Goal: Task Accomplishment & Management: Use online tool/utility

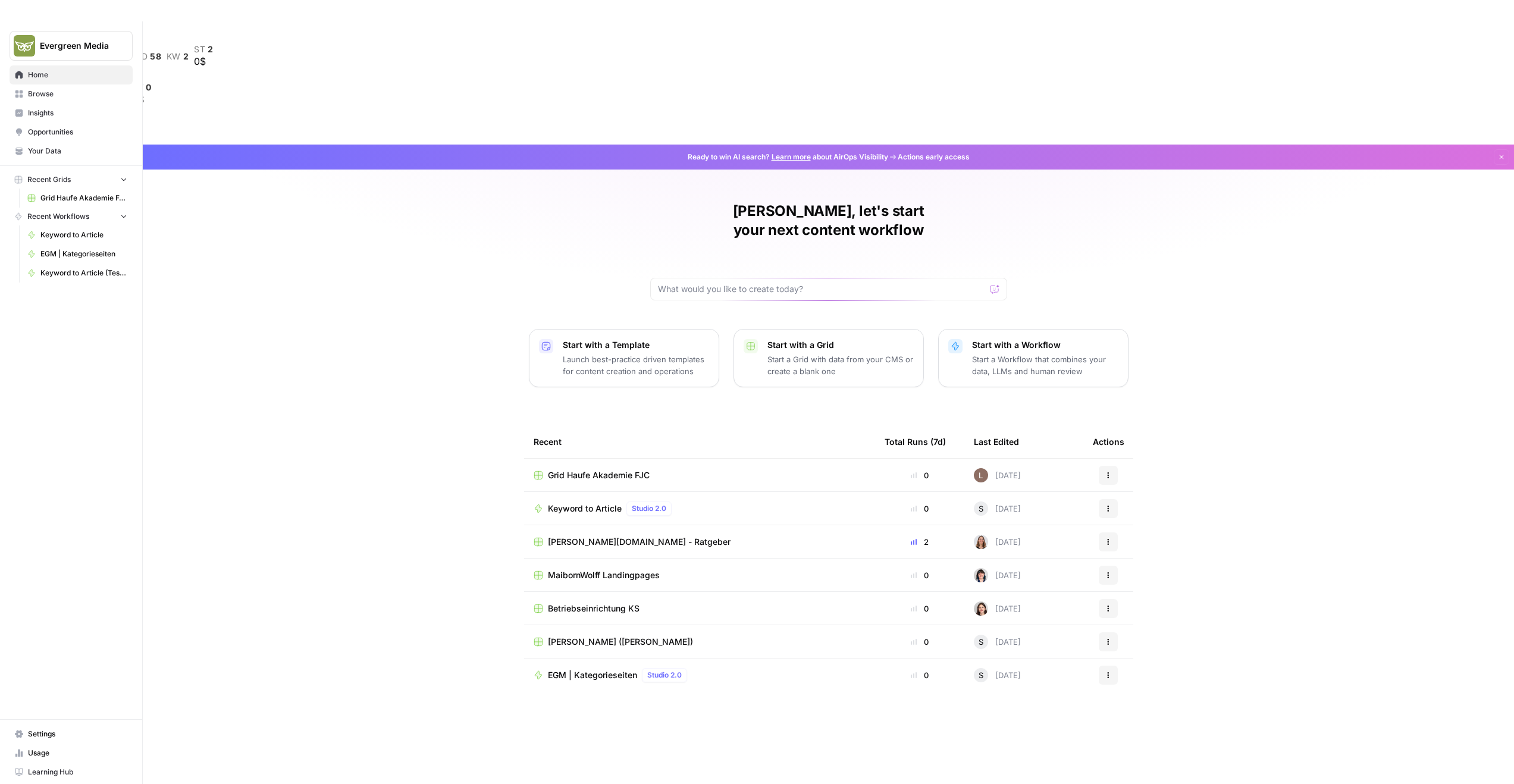
click at [49, 153] on span "Your Data" at bounding box center [77, 151] width 100 height 10
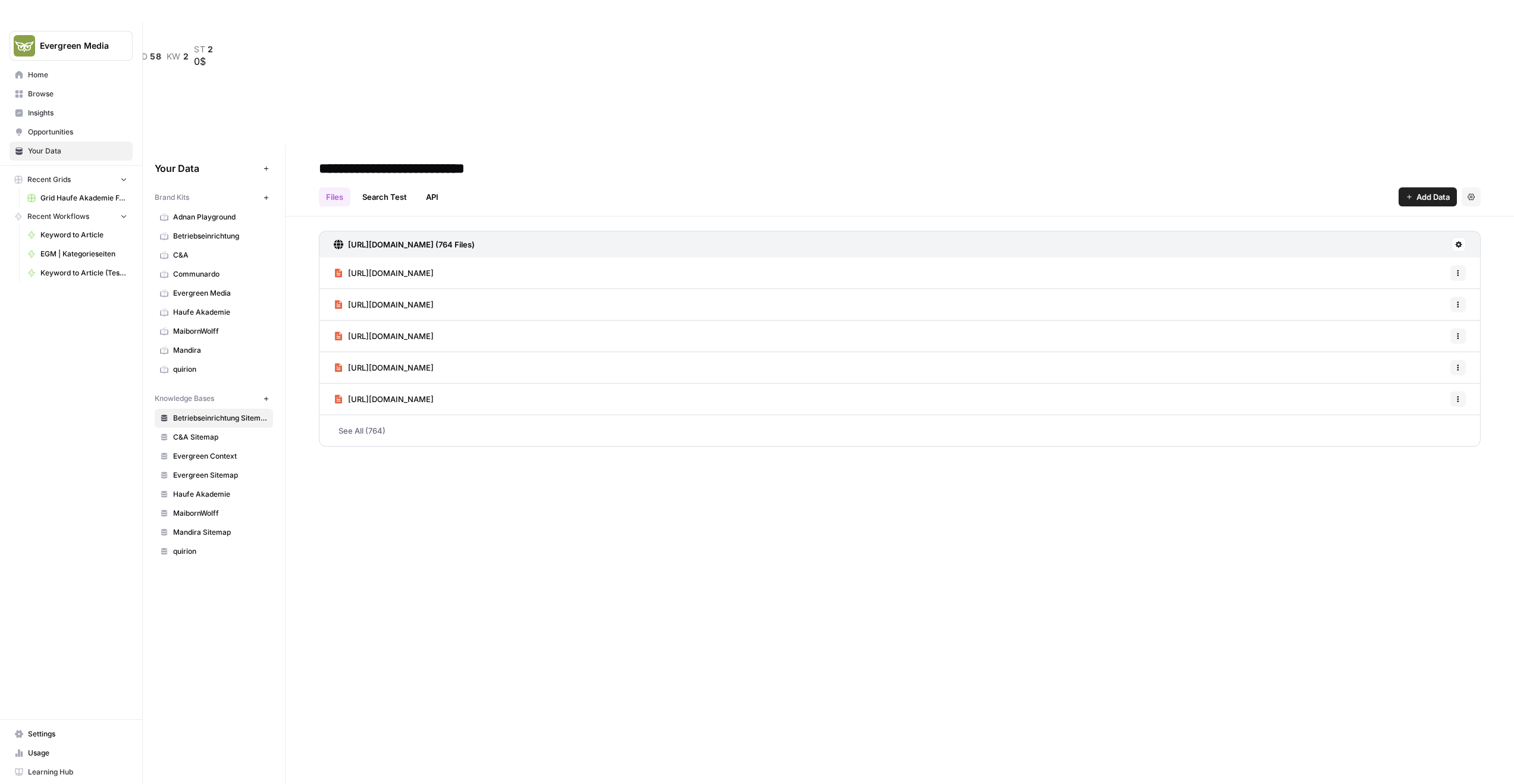
click at [49, 66] on link "Home" at bounding box center [71, 75] width 123 height 19
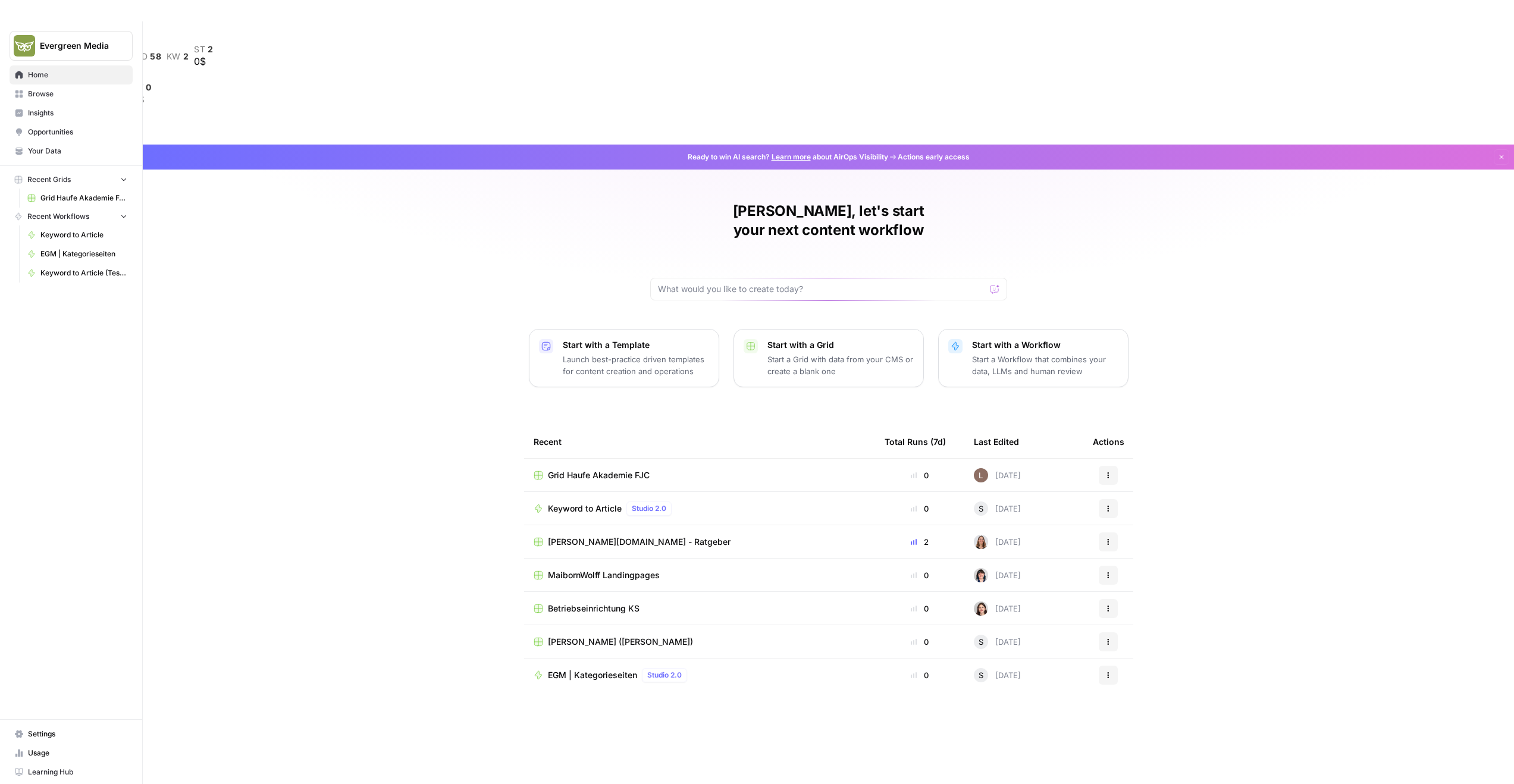
click at [57, 91] on span "Browse" at bounding box center [77, 93] width 100 height 10
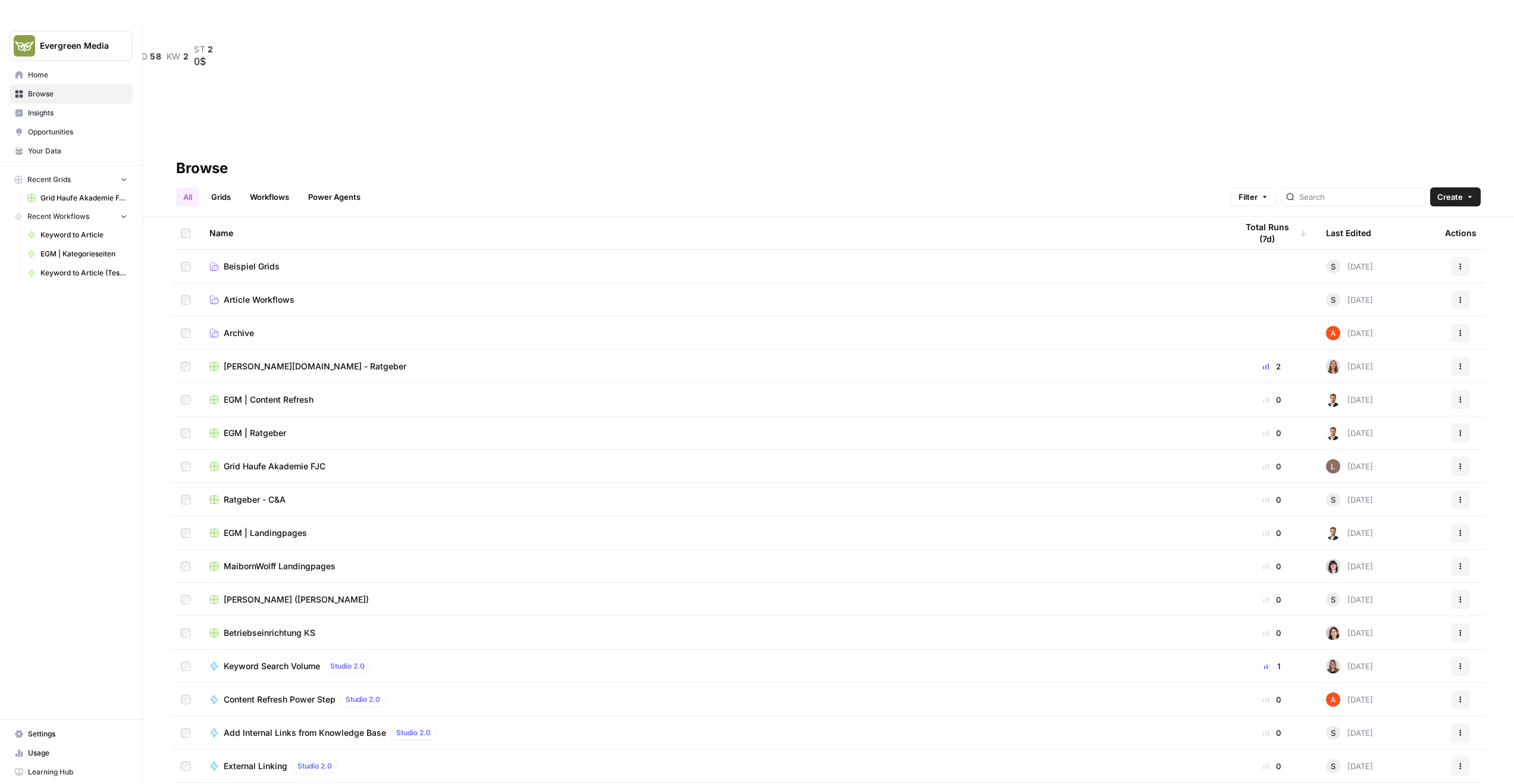
click at [258, 261] on span "Beispiel Grids" at bounding box center [251, 266] width 56 height 12
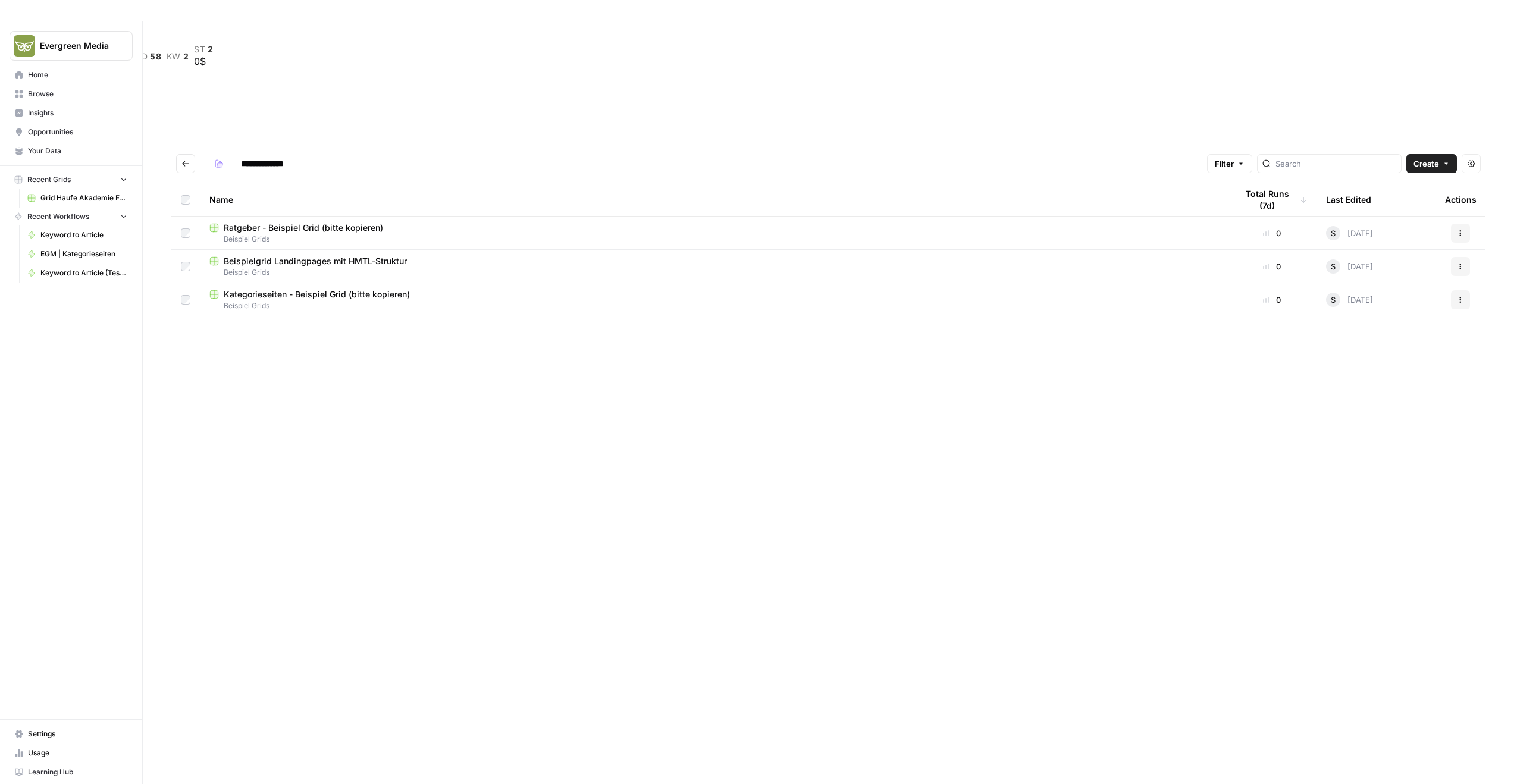
click at [317, 222] on span "Ratgeber - Beispiel Grid (bitte kopieren)" at bounding box center [303, 227] width 159 height 12
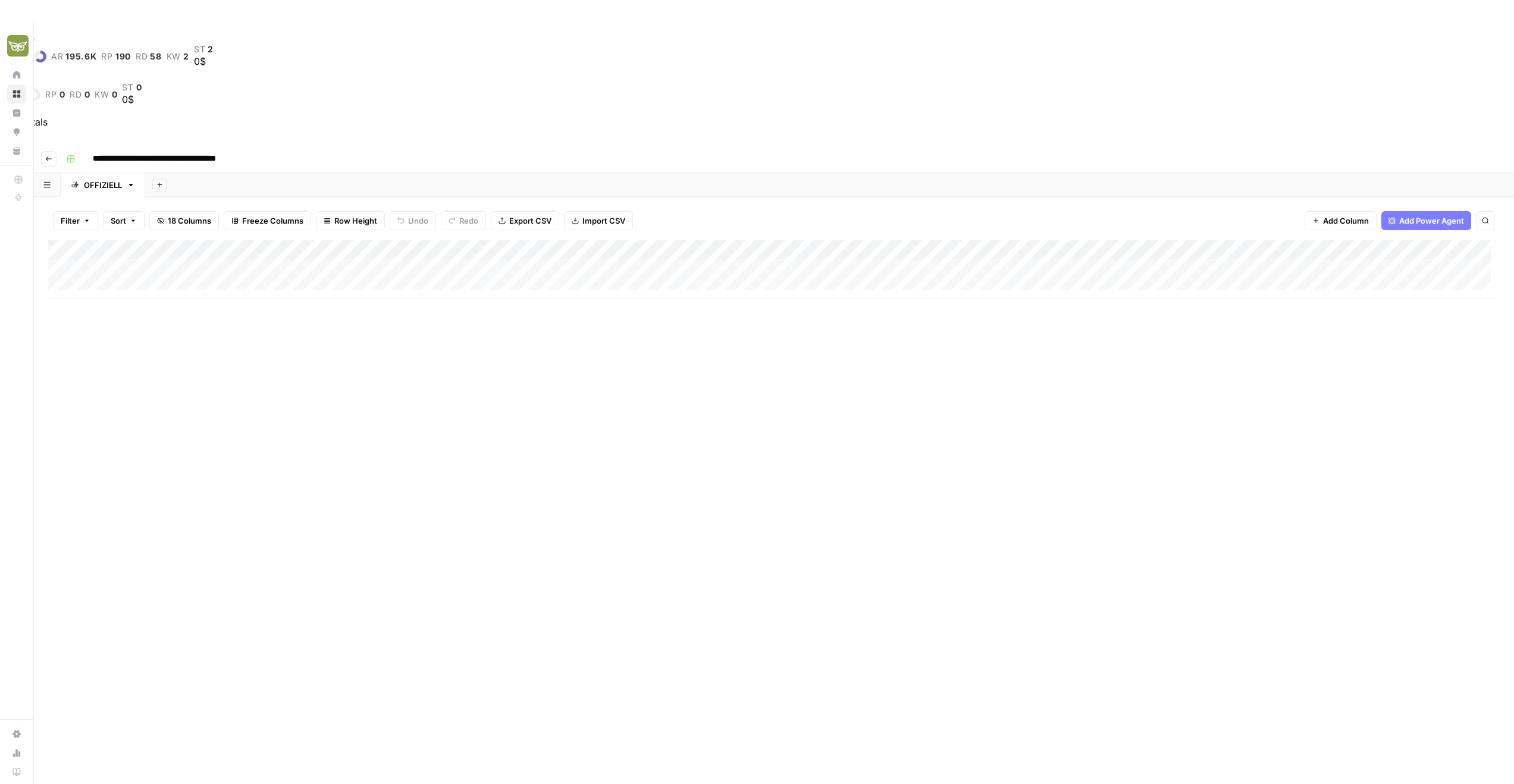
click at [55, 151] on button "Go back" at bounding box center [48, 158] width 15 height 15
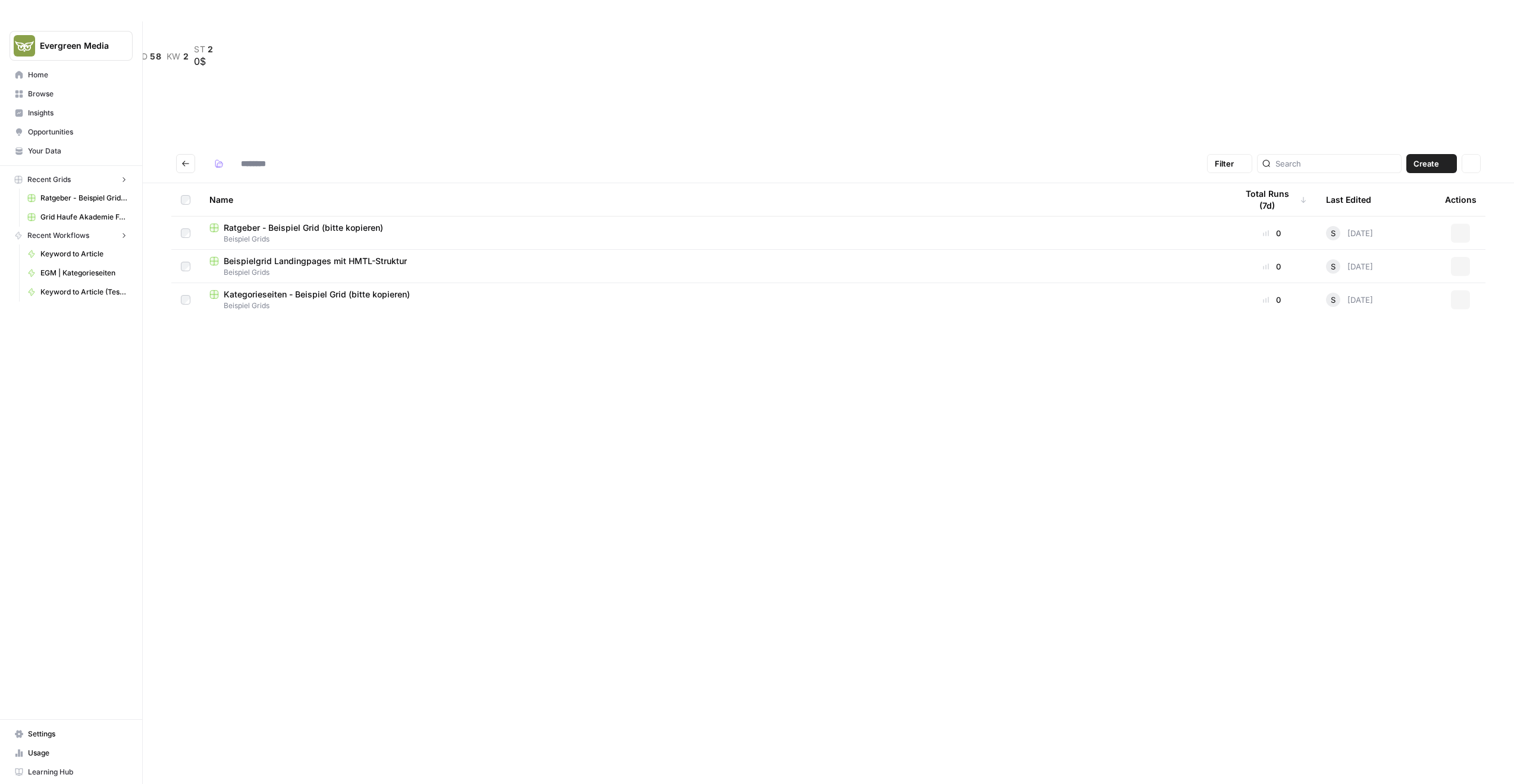
type input "**********"
click at [1463, 230] on icon "button" at bounding box center [1460, 233] width 7 height 7
click at [1426, 134] on span "Duplicate" at bounding box center [1407, 138] width 95 height 12
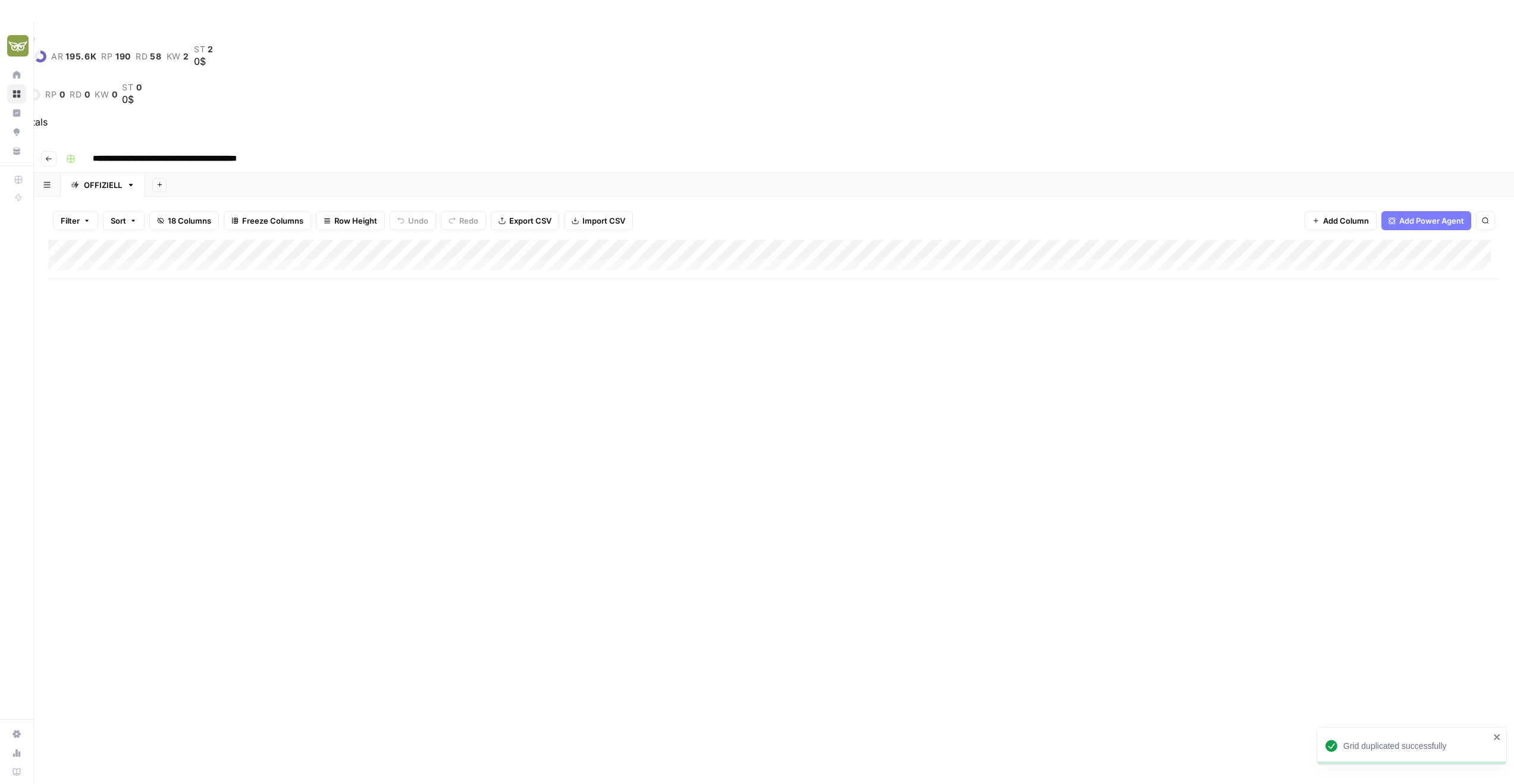
click at [163, 149] on input "**********" at bounding box center [187, 159] width 199 height 19
drag, startPoint x: 278, startPoint y: 36, endPoint x: 95, endPoint y: 35, distance: 183.0
click at [95, 149] on input "**********" at bounding box center [187, 159] width 199 height 19
type input "**********"
click at [46, 155] on icon "button" at bounding box center [48, 158] width 7 height 7
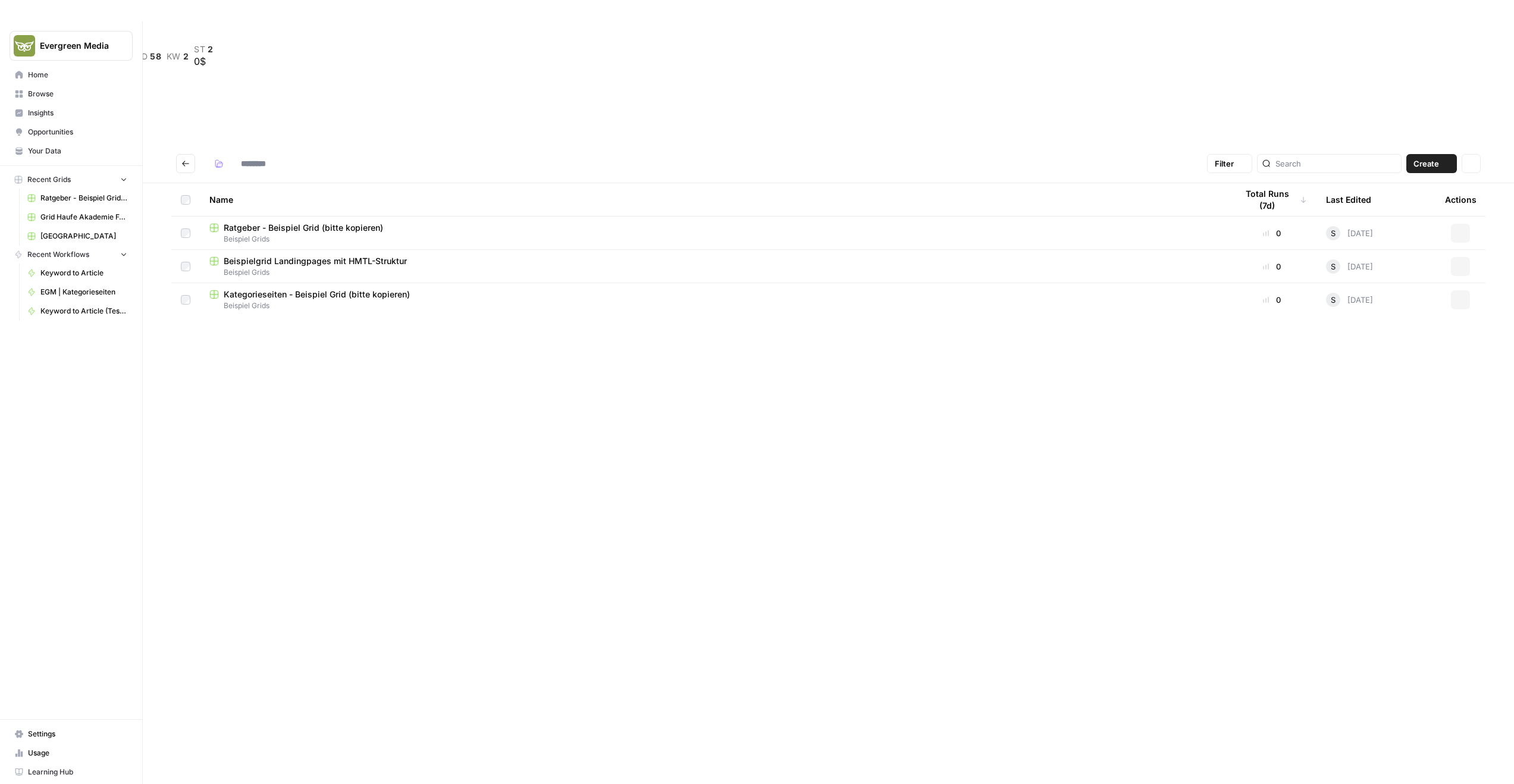
type input "**********"
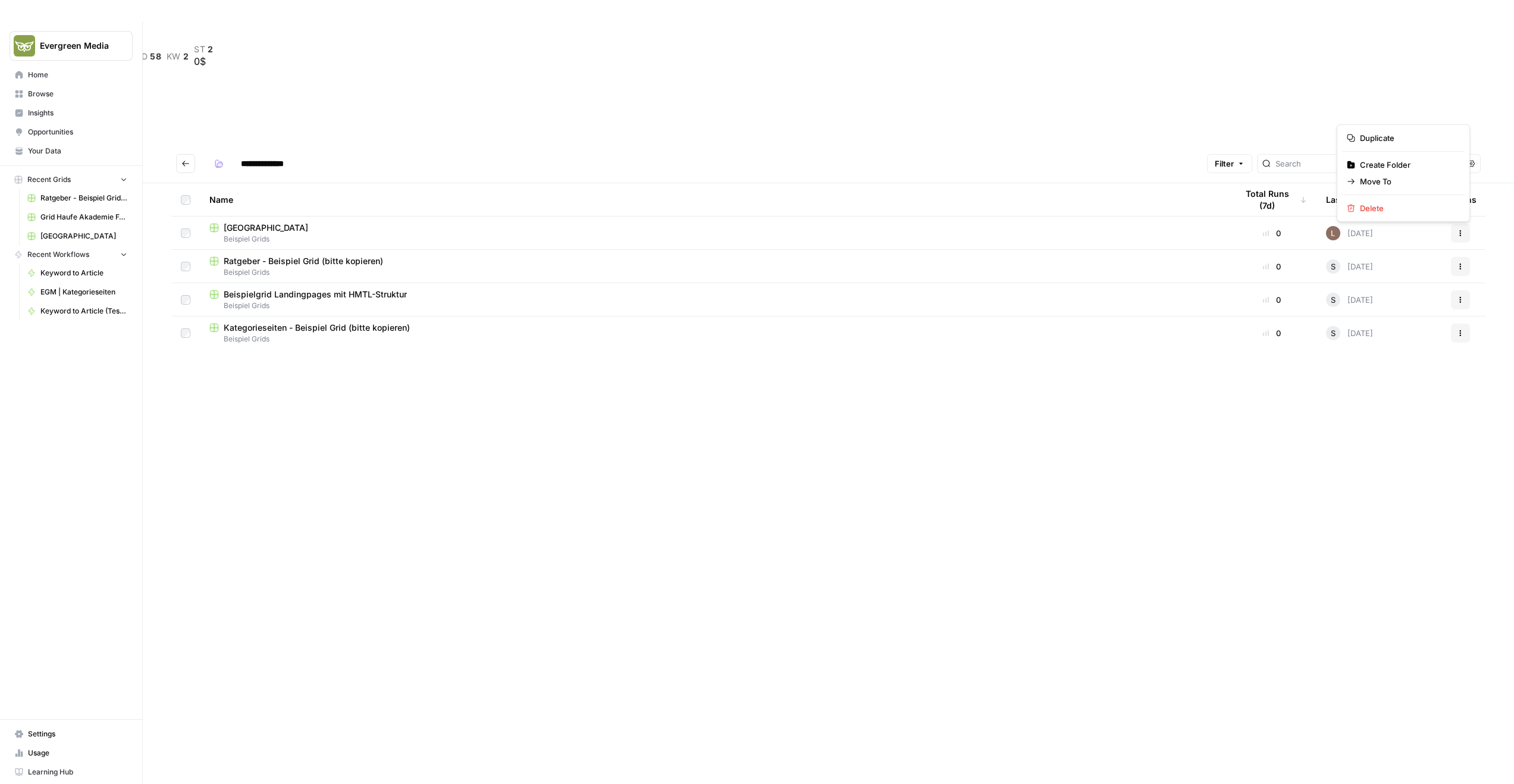
click at [1459, 230] on icon "button" at bounding box center [1460, 233] width 7 height 7
click at [1425, 177] on span "Move To" at bounding box center [1407, 181] width 95 height 12
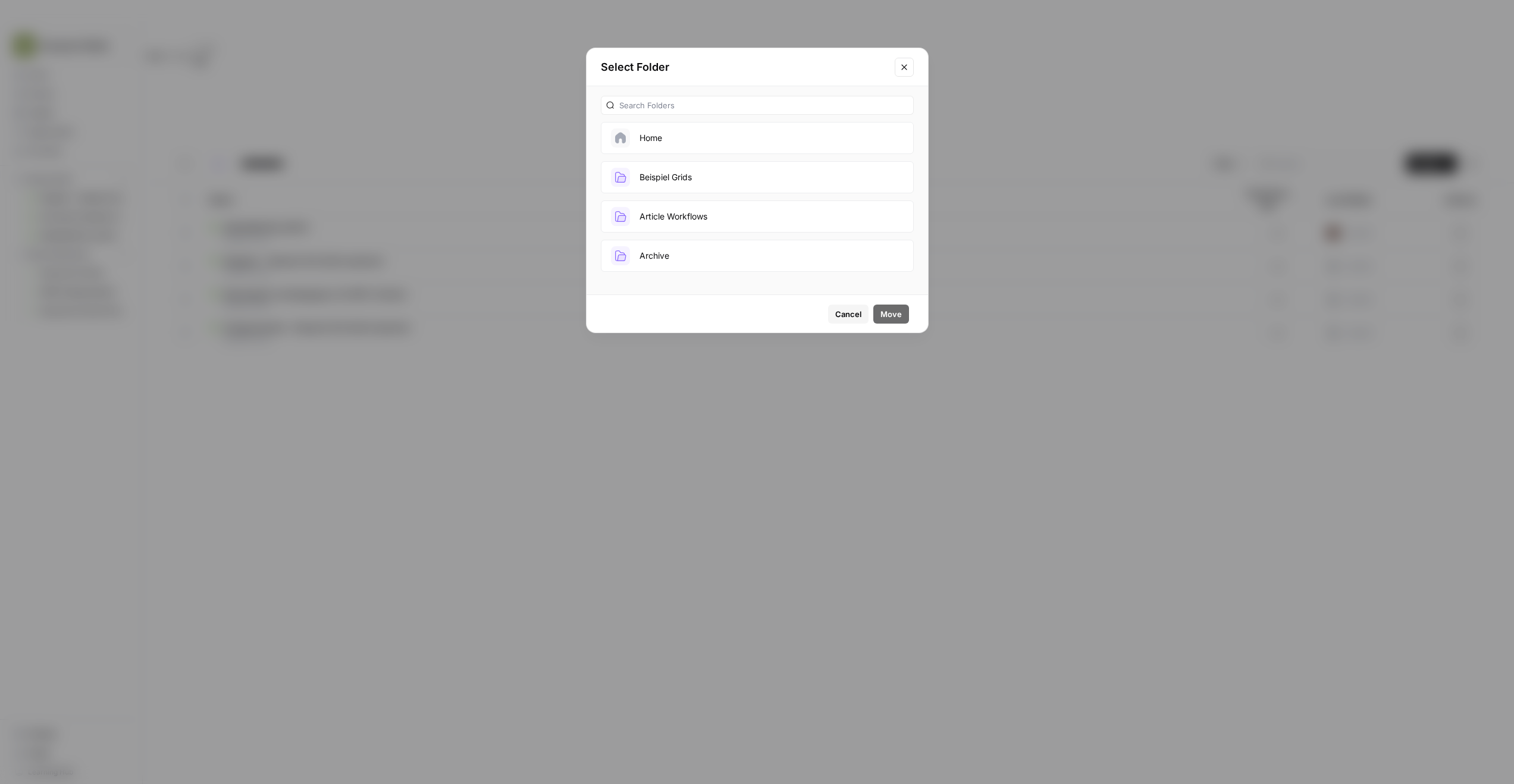
click at [694, 144] on button "Home" at bounding box center [757, 138] width 313 height 32
click at [902, 317] on button "Move" at bounding box center [892, 314] width 36 height 19
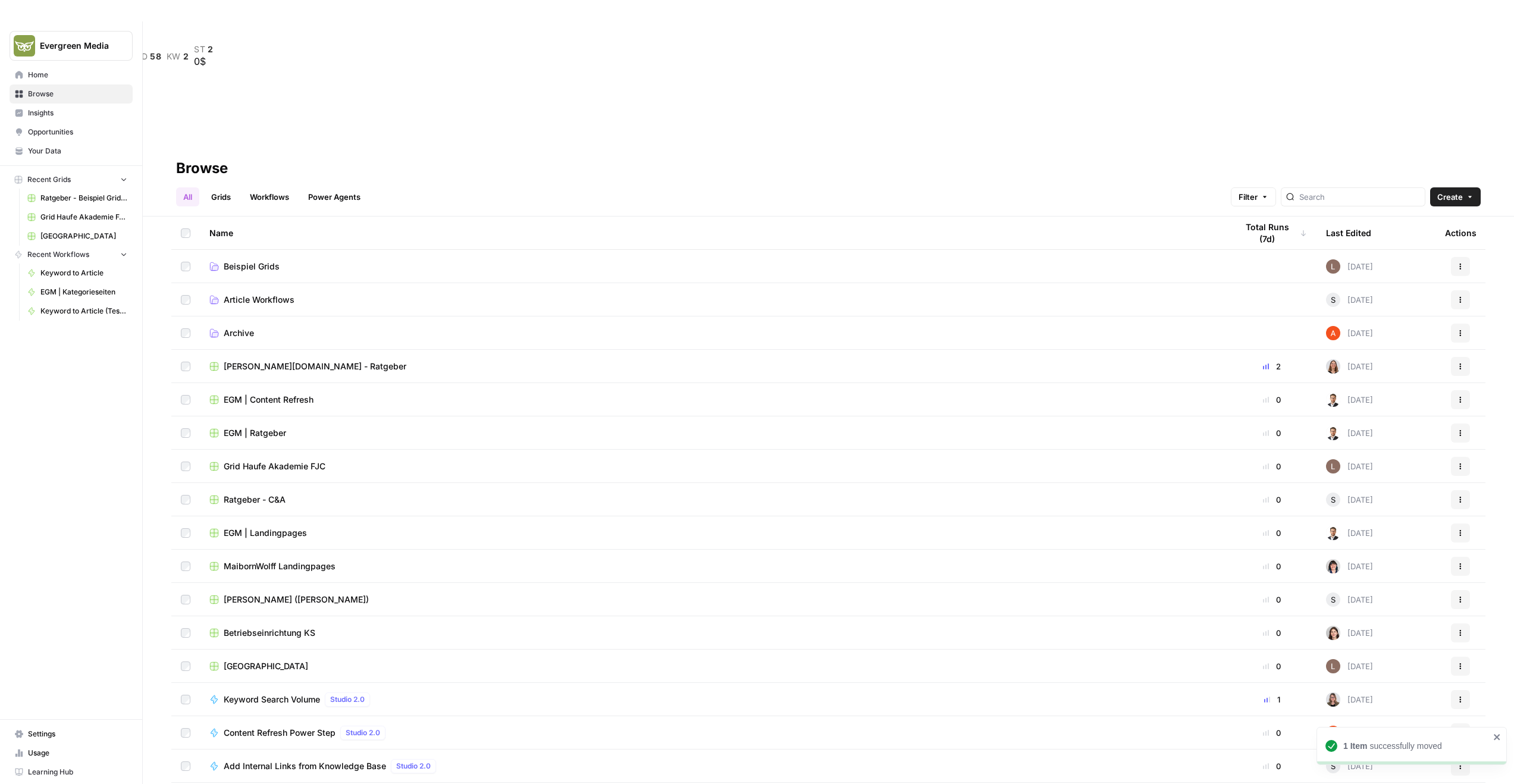
click at [257, 660] on span "[GEOGRAPHIC_DATA]" at bounding box center [266, 666] width 84 height 12
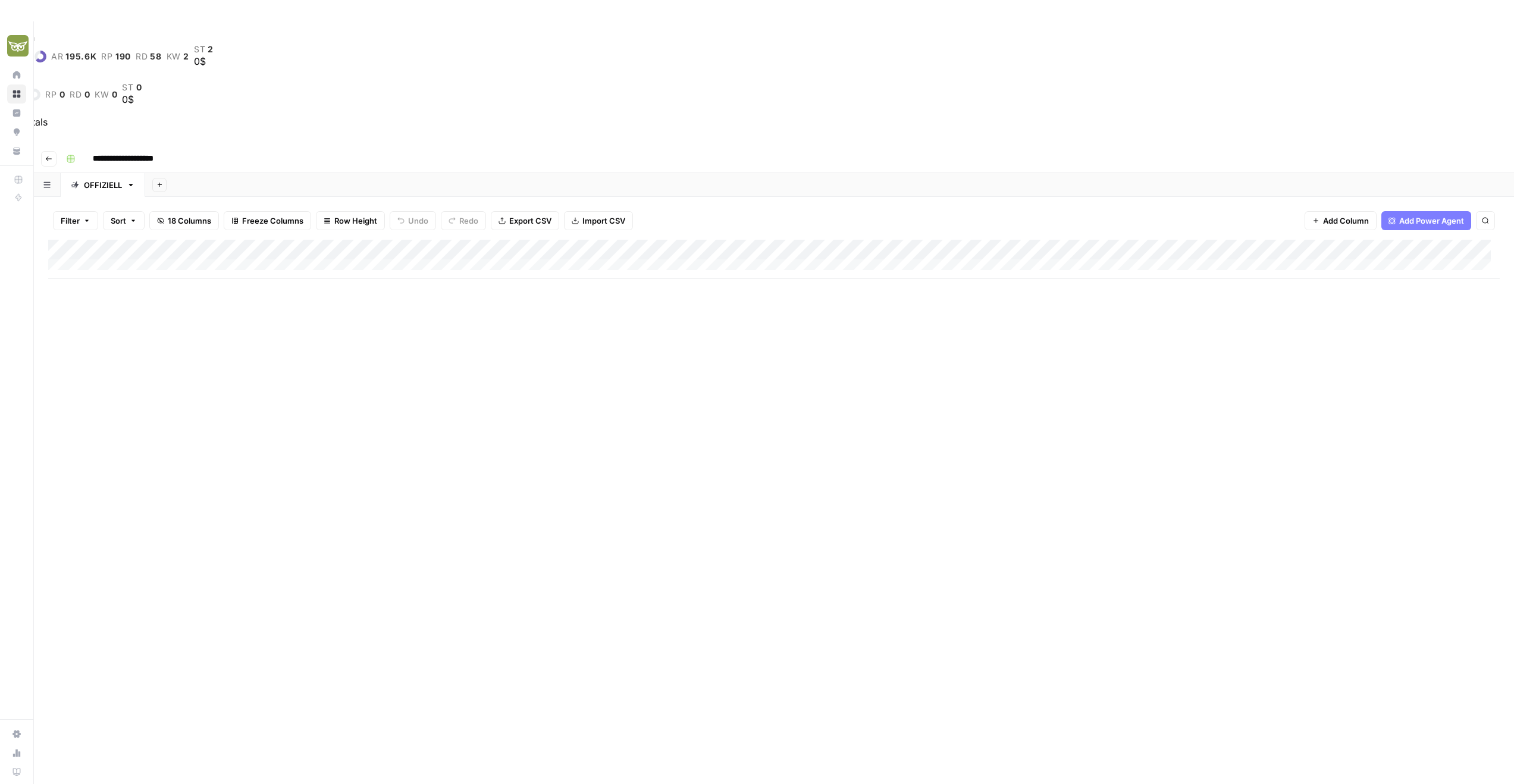
click at [49, 155] on icon "button" at bounding box center [48, 158] width 7 height 7
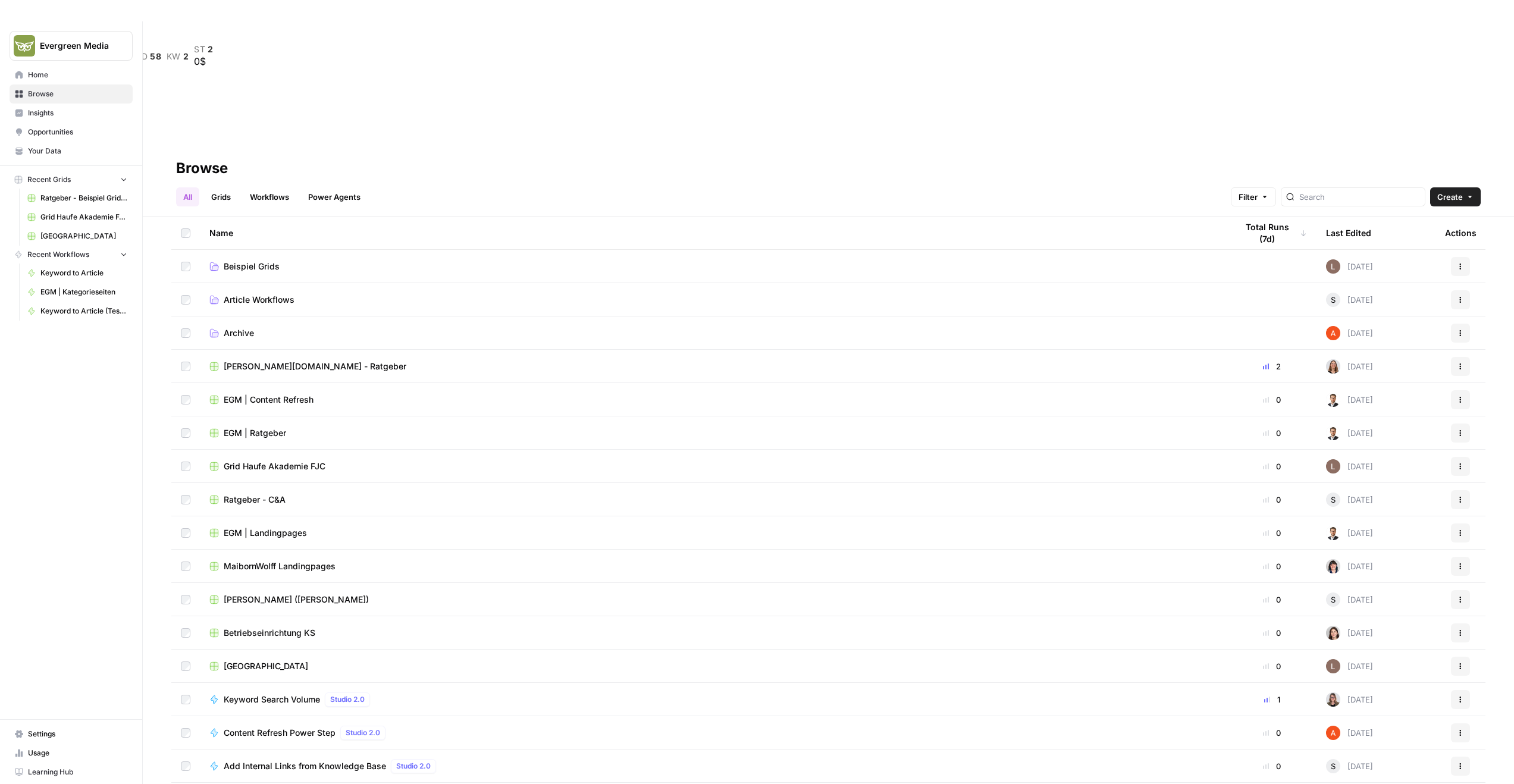
click at [47, 80] on span "Home" at bounding box center [77, 75] width 100 height 10
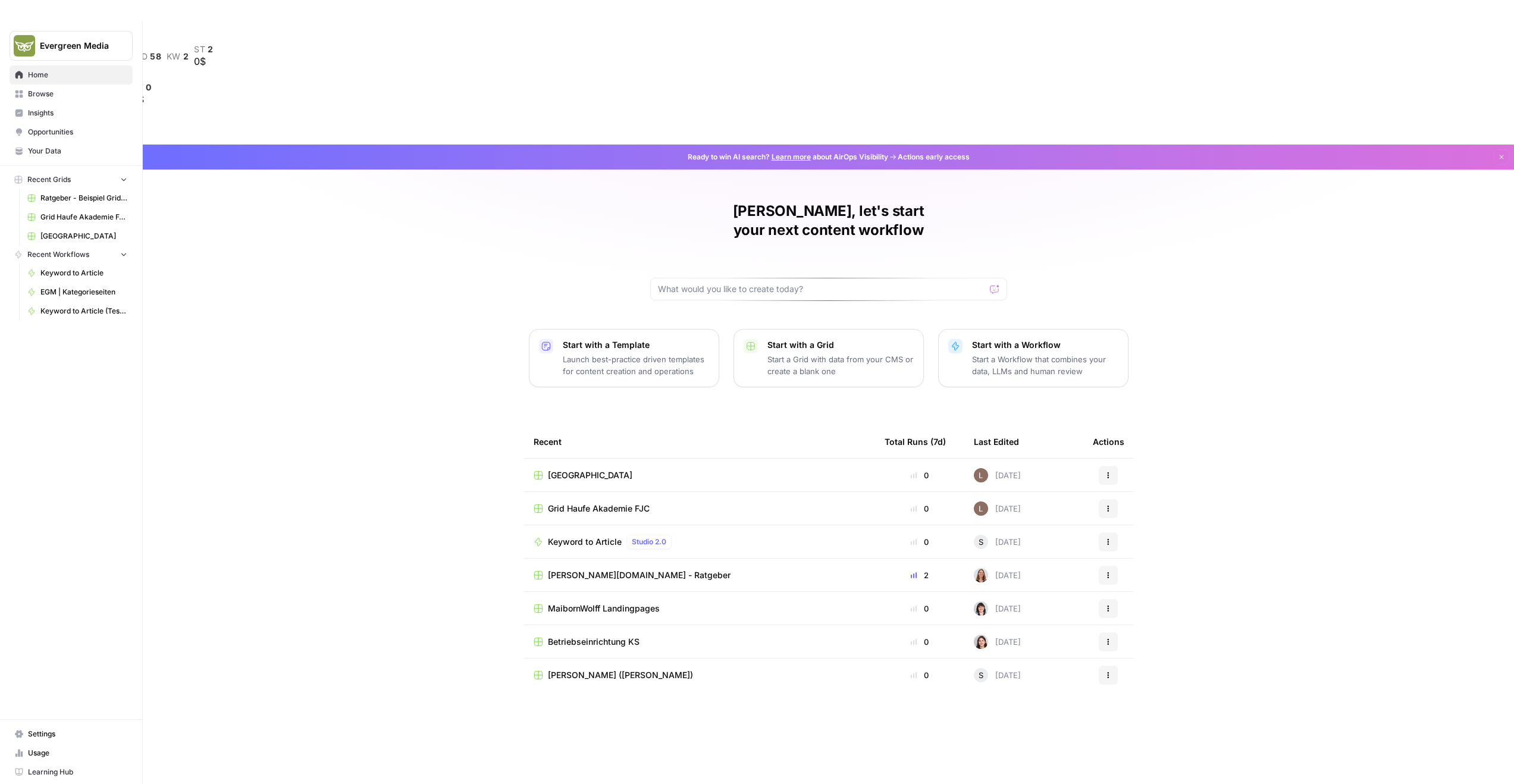
click at [56, 150] on span "Your Data" at bounding box center [77, 151] width 100 height 10
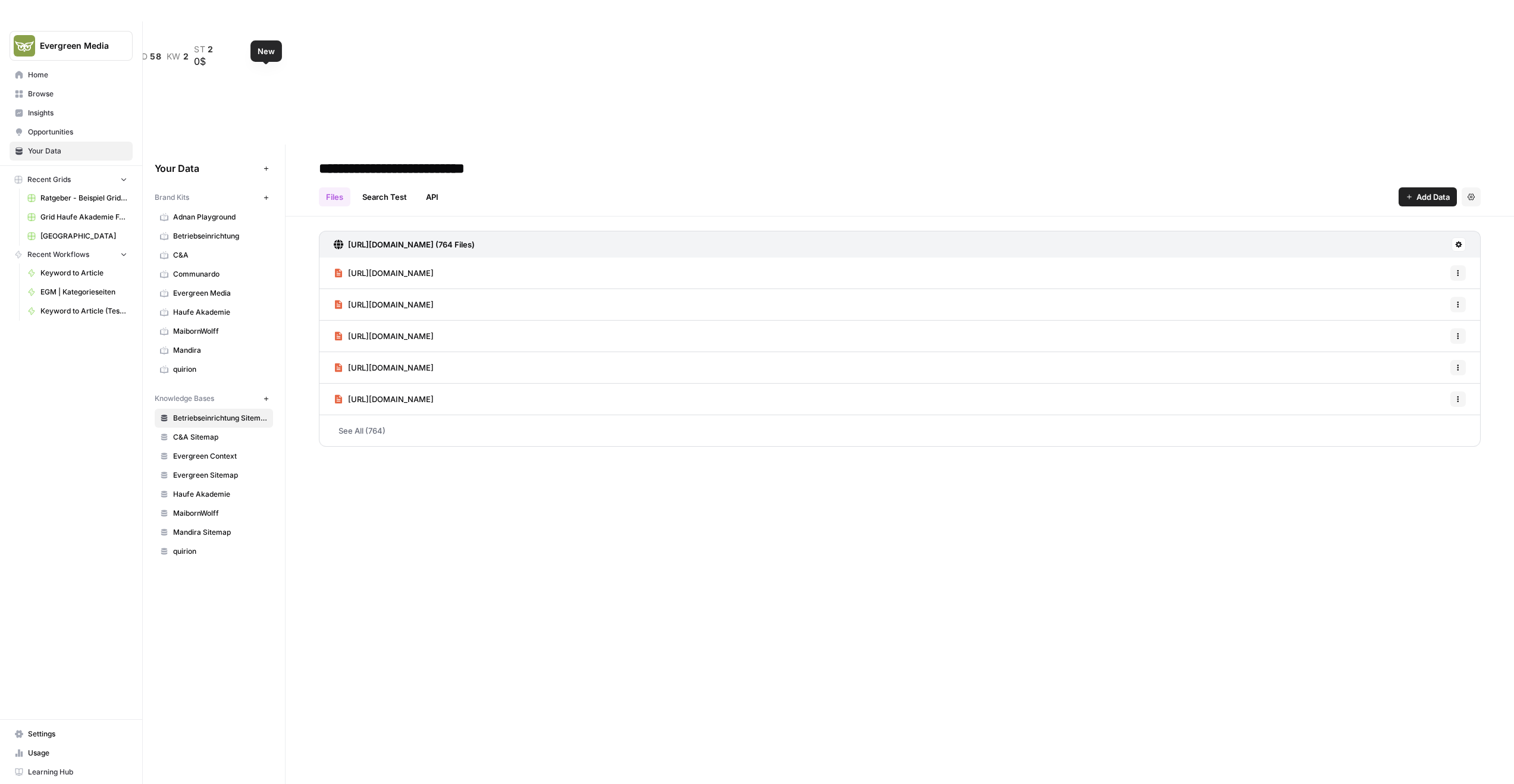
click at [264, 194] on icon "button" at bounding box center [266, 197] width 6 height 6
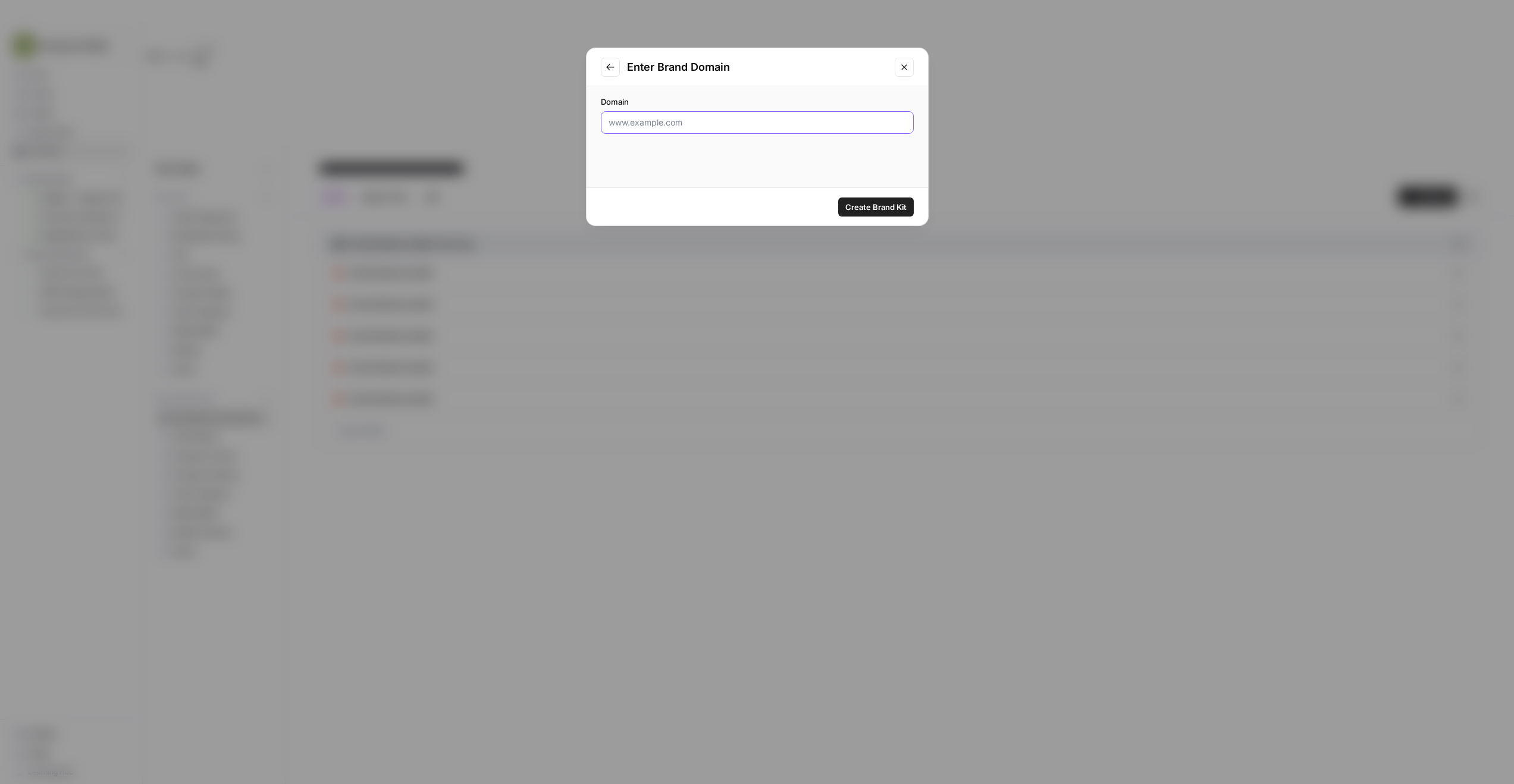
click at [650, 124] on input "Domain" at bounding box center [757, 122] width 297 height 12
paste input "[URL][DOMAIN_NAME]"
type input "[URL][DOMAIN_NAME]"
click at [873, 210] on span "Create Brand Kit" at bounding box center [876, 207] width 62 height 12
